Goal: Information Seeking & Learning: Find specific fact

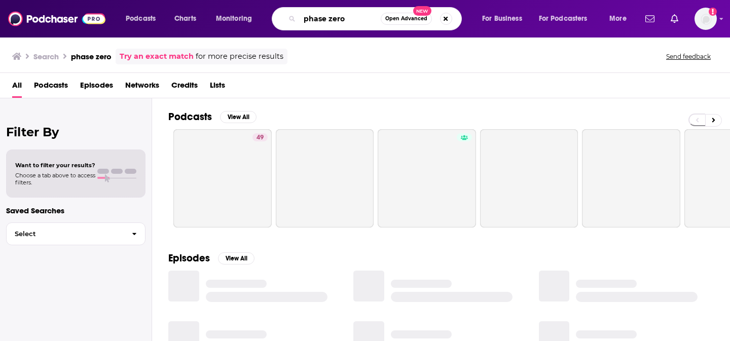
click at [359, 16] on input "phase zero" at bounding box center [339, 19] width 81 height 16
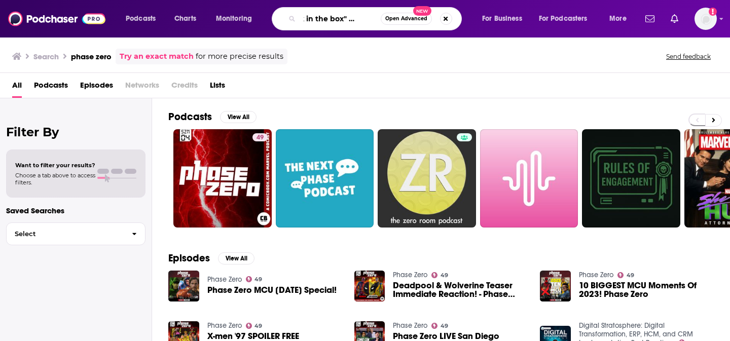
scroll to position [0, 31]
type input ""jack in the box" + dealquest"
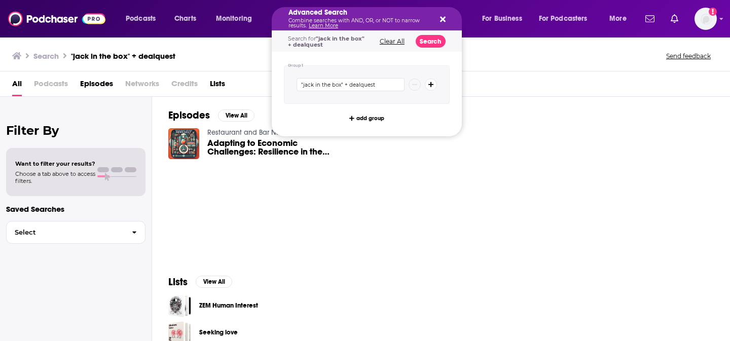
drag, startPoint x: 361, startPoint y: 19, endPoint x: 495, endPoint y: 20, distance: 133.8
click at [349, 85] on input ""jack in the box" + dealquest" at bounding box center [350, 84] width 108 height 13
type input ""[PERSON_NAME] in the box" + "deal quest""
click at [432, 42] on button "Search" at bounding box center [430, 41] width 30 height 13
